Goal: Task Accomplishment & Management: Use online tool/utility

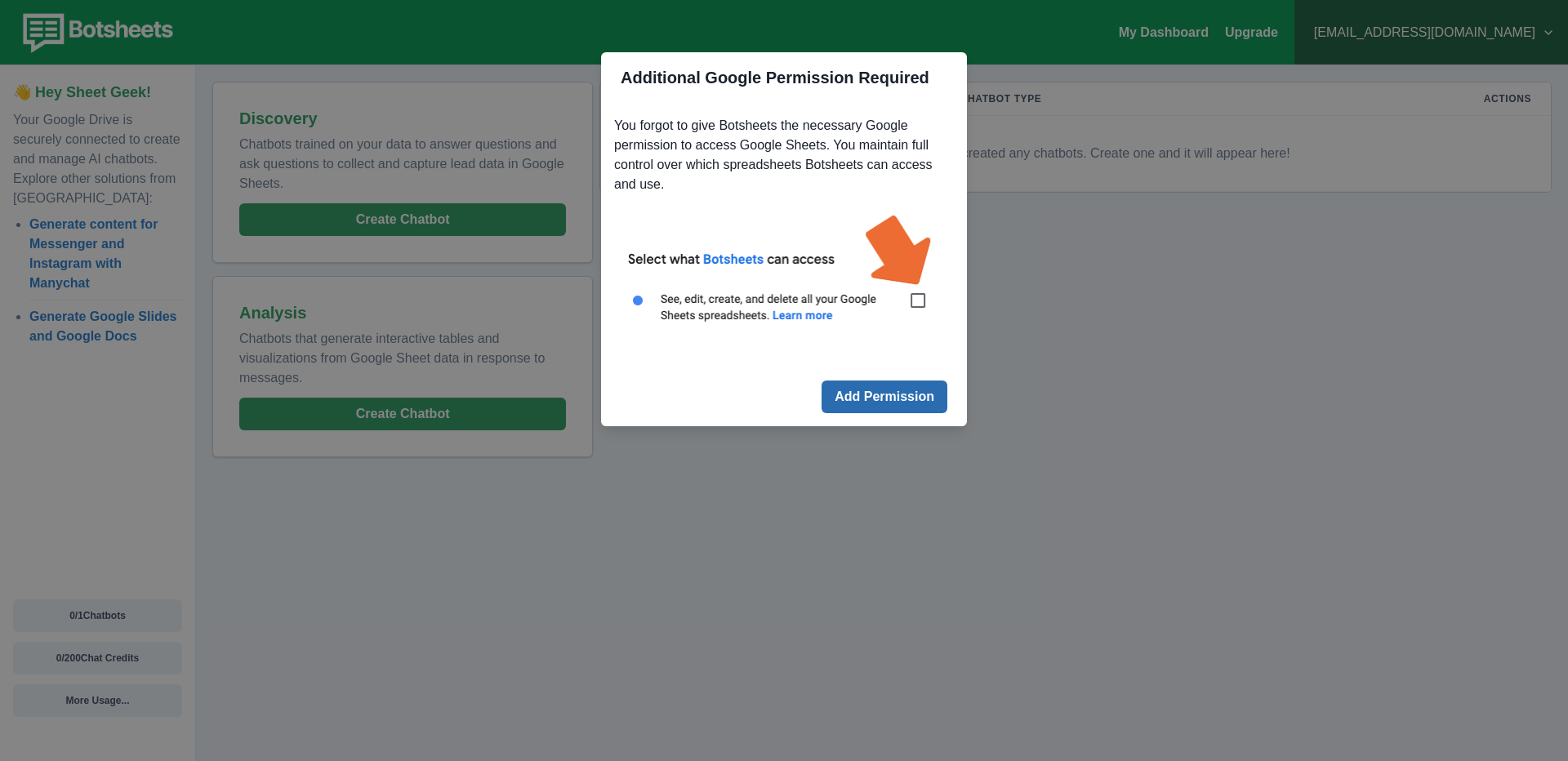
click at [910, 385] on button "Add Permission" at bounding box center [884, 397] width 126 height 33
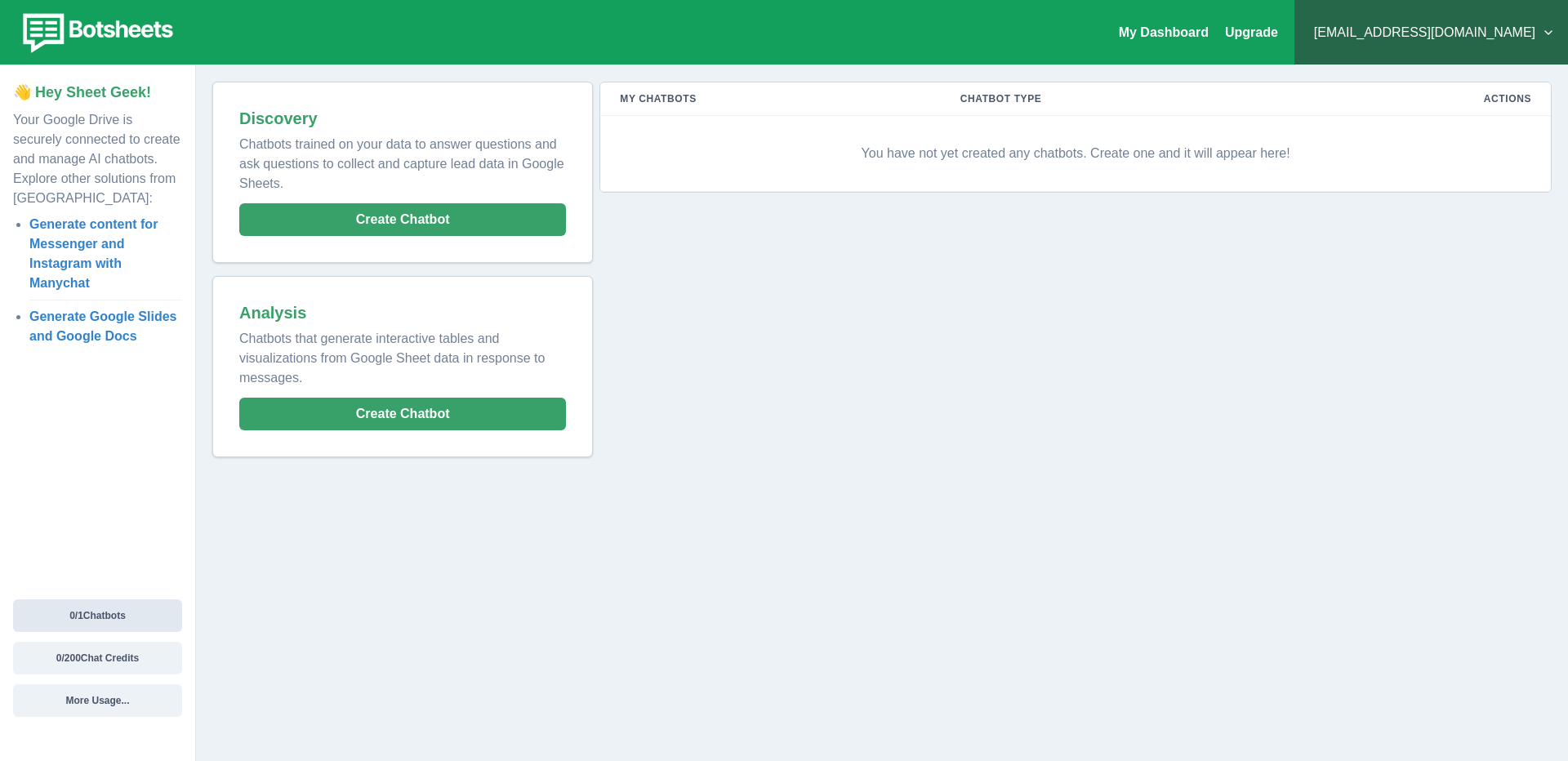
click at [160, 615] on button "0 / 1 Chatbots" at bounding box center [98, 616] width 169 height 33
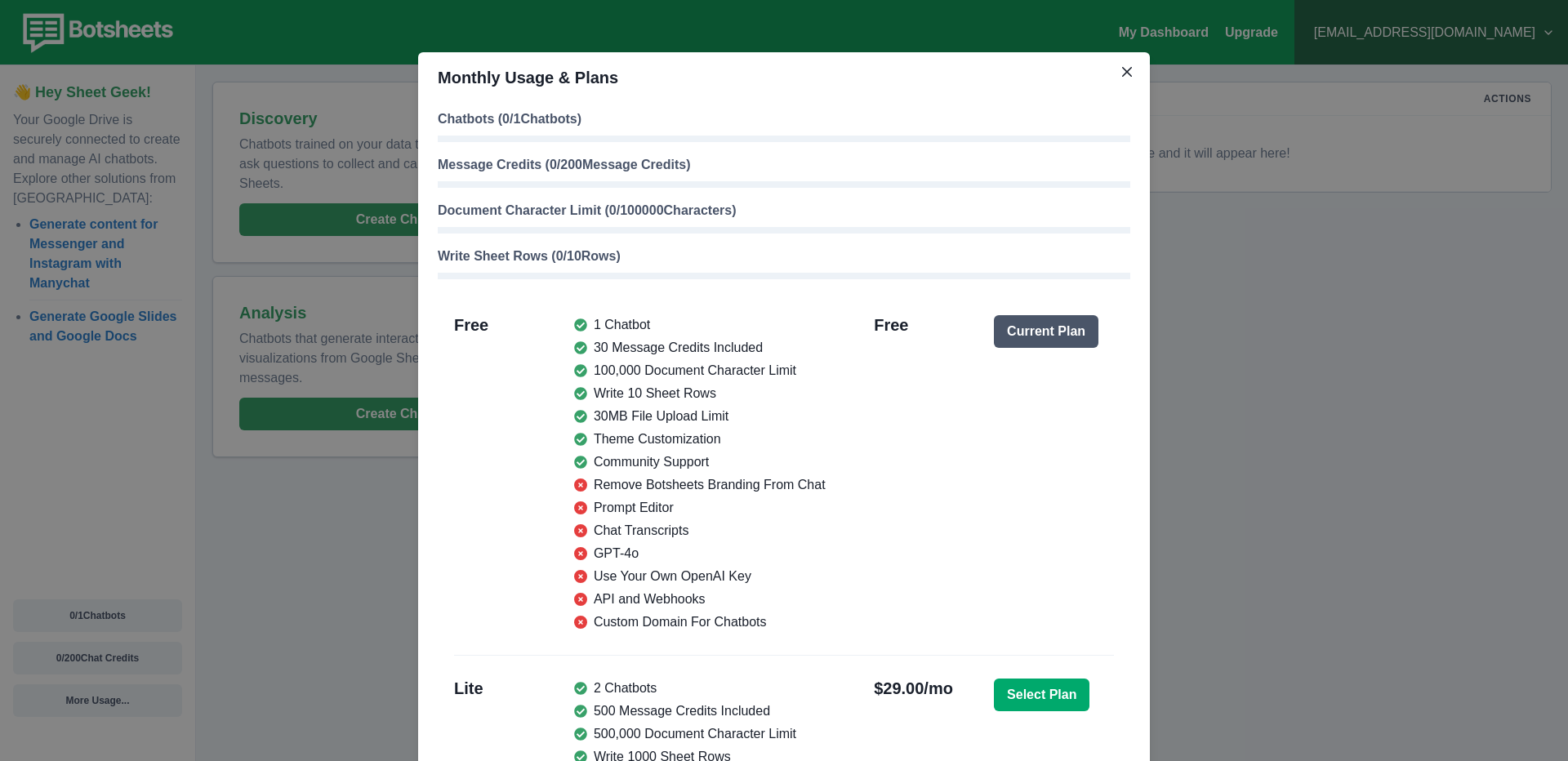
click at [237, 489] on div "Monthly Usage & Plans Chatbots ( 0 / 1 Chatbots) Message Credits ( 0 / 200 Mess…" at bounding box center [784, 380] width 1568 height 761
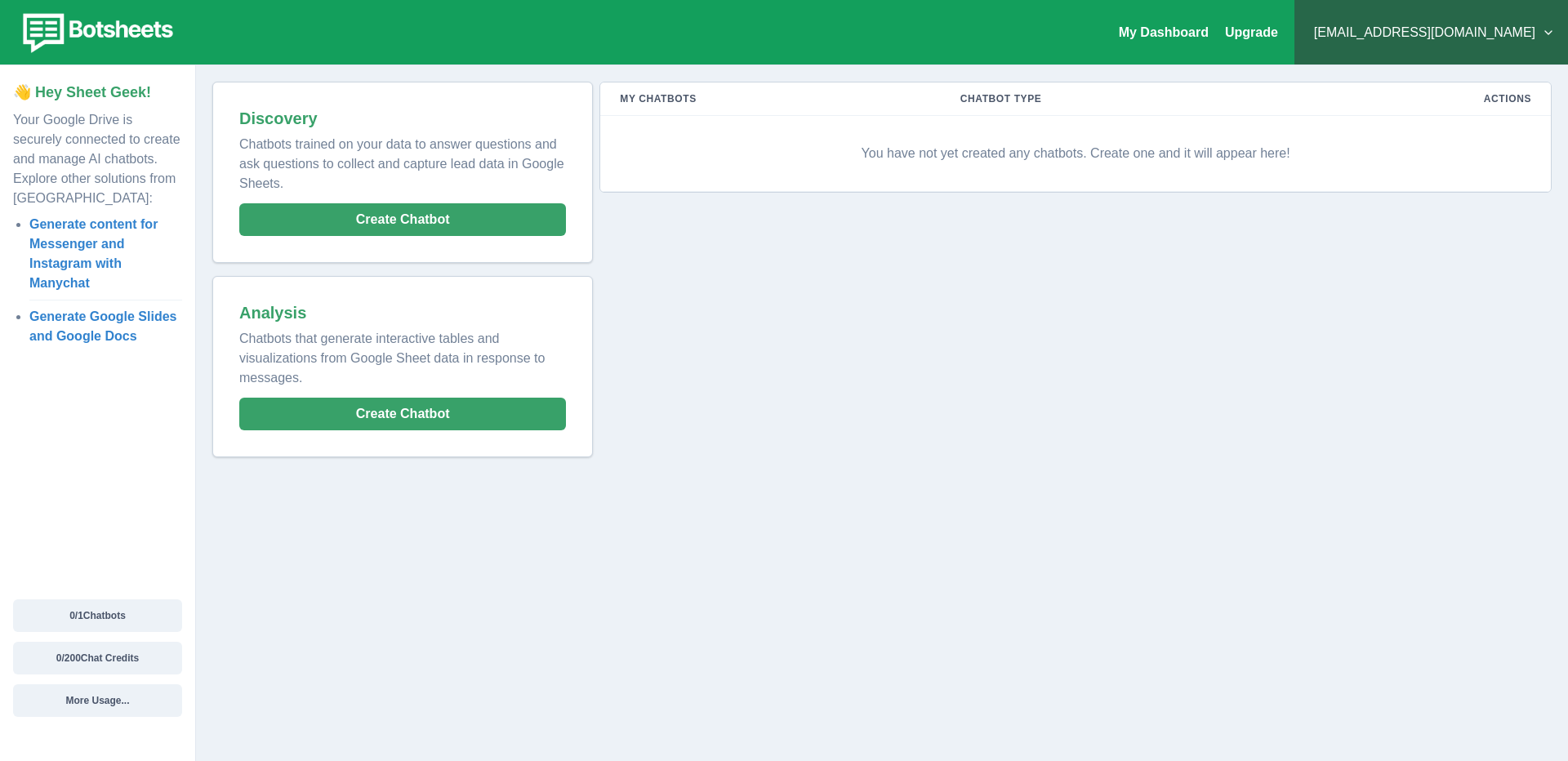
click at [325, 245] on div "Discovery Chatbots trained on your data to answer questions and ask questions t…" at bounding box center [402, 172] width 359 height 160
click at [316, 227] on button "Create Chatbot" at bounding box center [403, 219] width 327 height 33
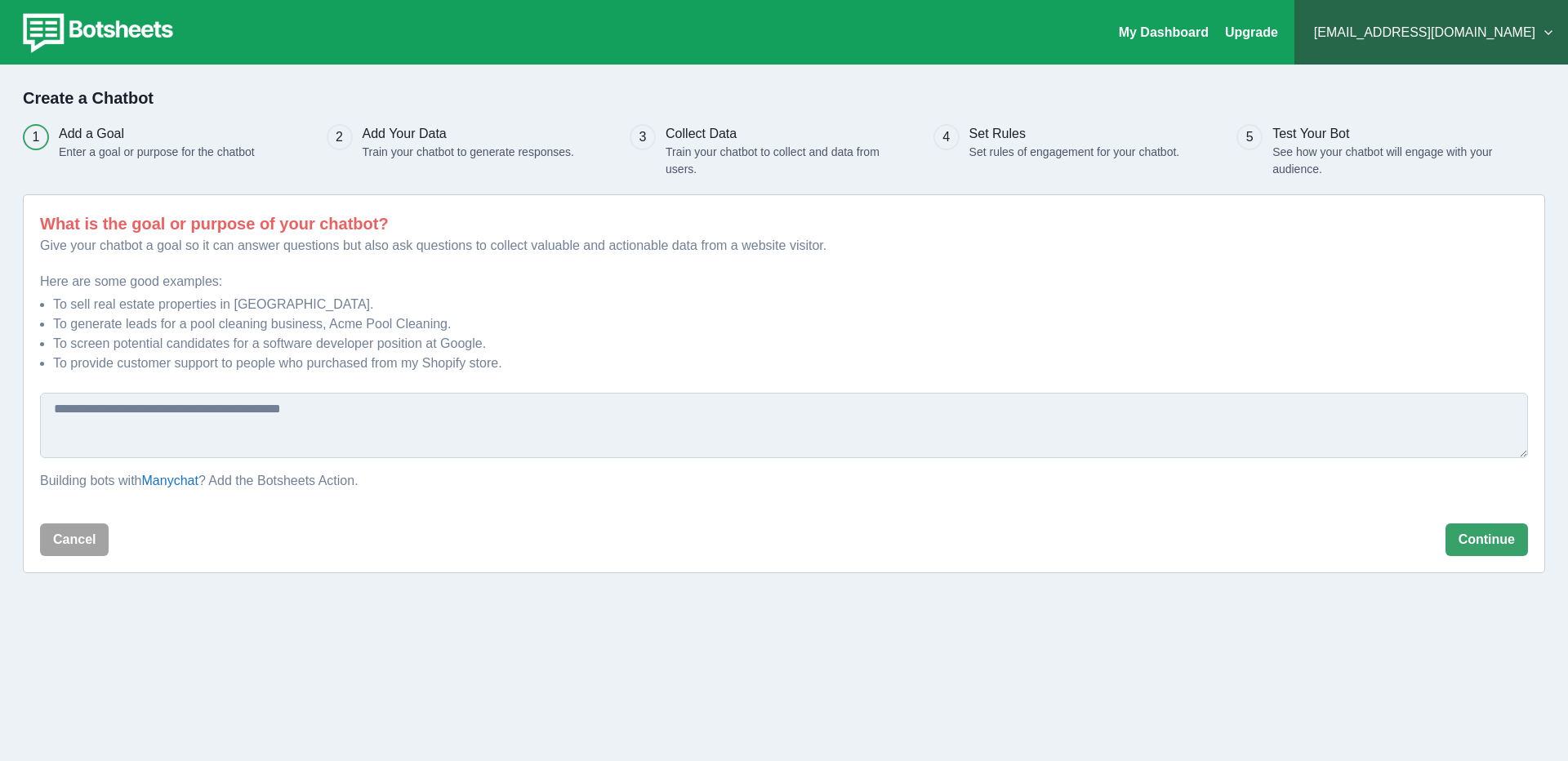
click at [284, 398] on textarea at bounding box center [784, 425] width 1488 height 65
click at [1541, 39] on button "4801818@gmail.com" at bounding box center [1430, 33] width 247 height 33
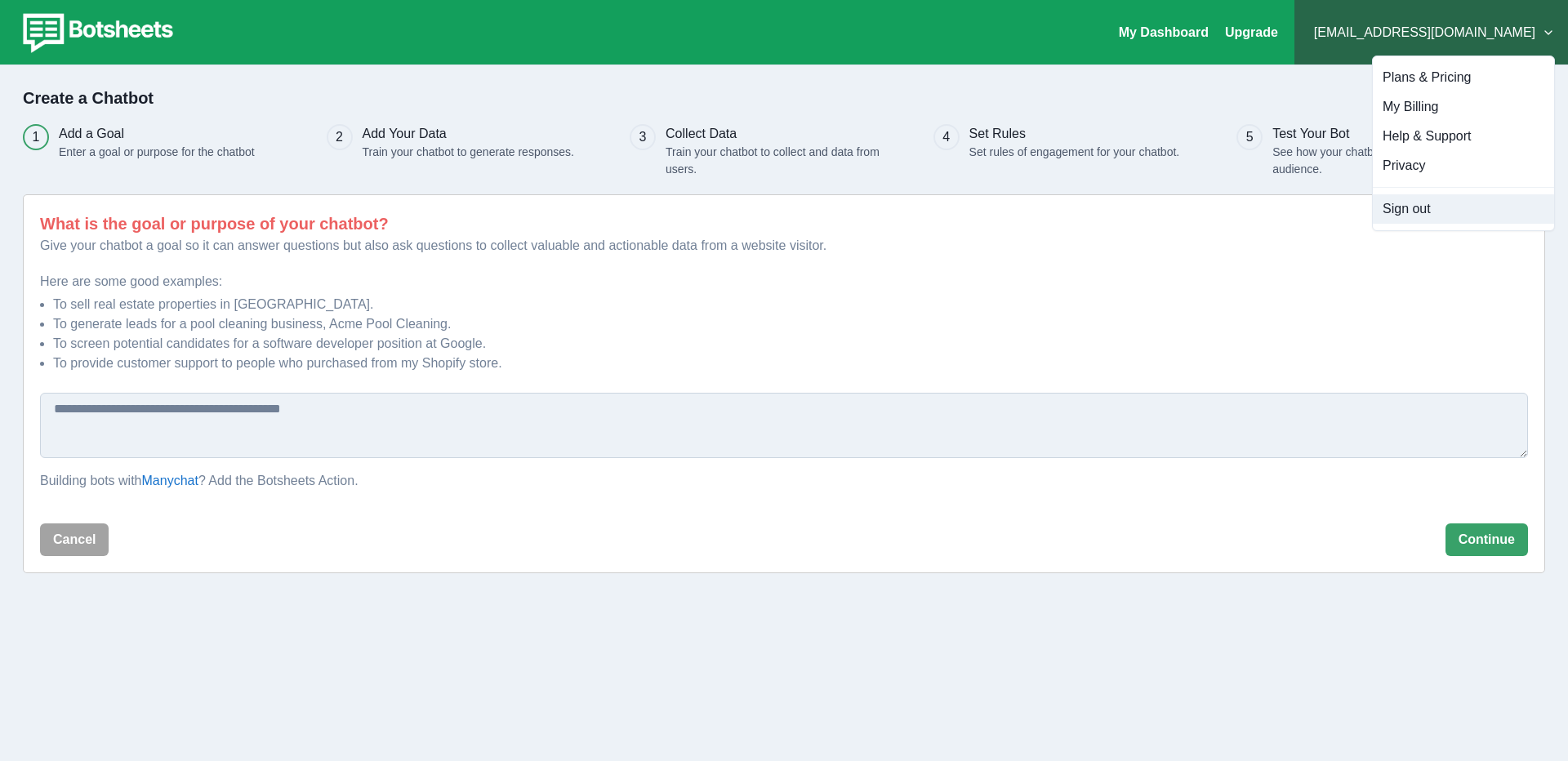
click at [1396, 220] on button "Sign out" at bounding box center [1463, 209] width 181 height 30
